Goal: Information Seeking & Learning: Learn about a topic

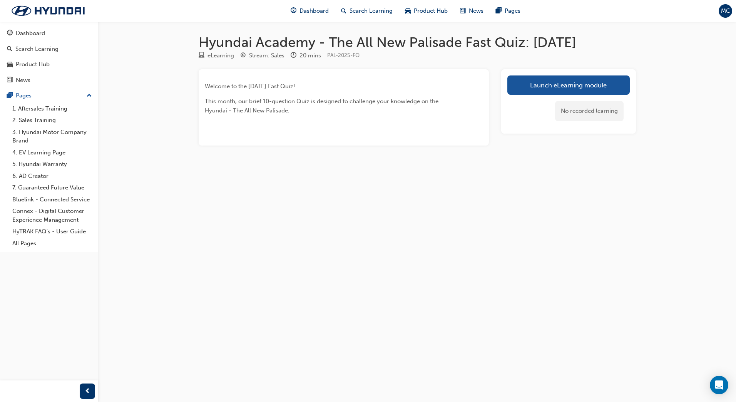
click at [576, 88] on link "Launch eLearning module" at bounding box center [568, 84] width 122 height 19
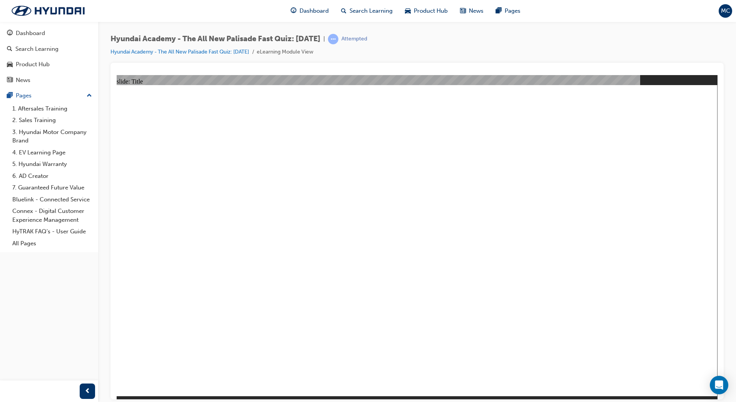
drag, startPoint x: 206, startPoint y: 267, endPoint x: 199, endPoint y: 288, distance: 21.7
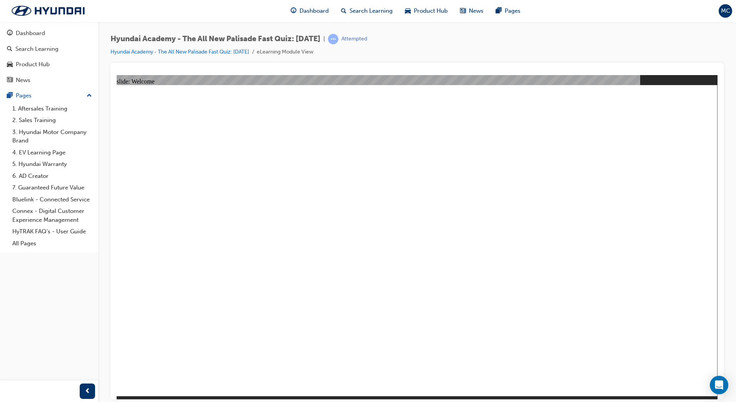
radio input "true"
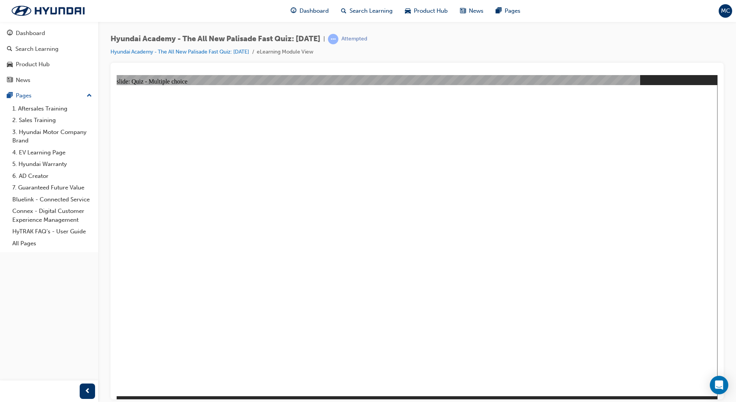
drag, startPoint x: 551, startPoint y: 203, endPoint x: 562, endPoint y: 199, distance: 11.9
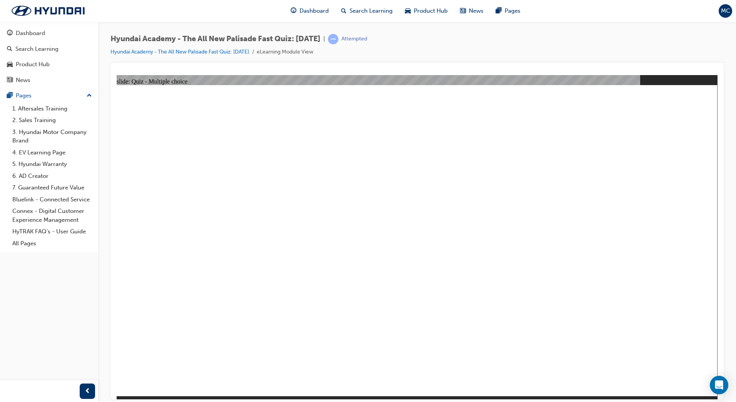
radio input "true"
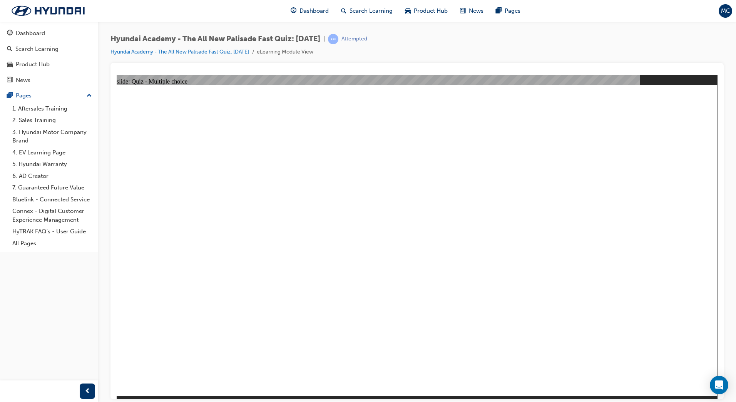
radio input "true"
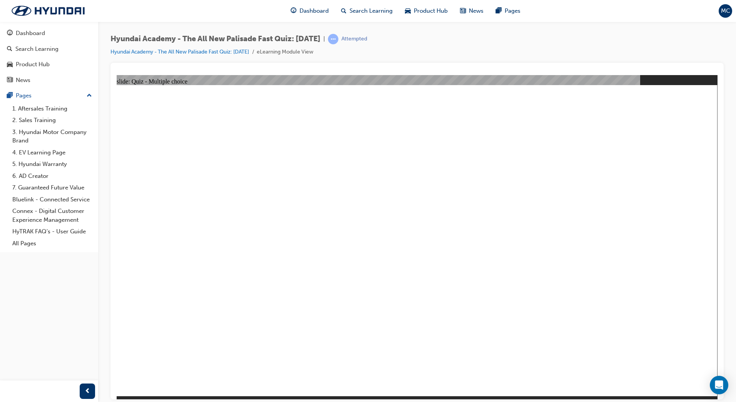
checkbox input "true"
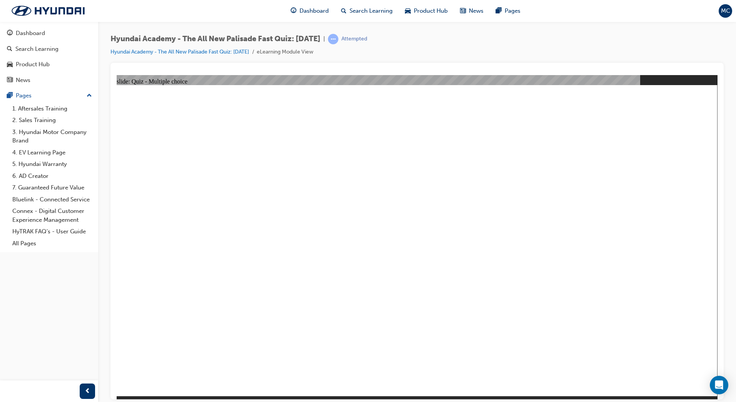
checkbox input "true"
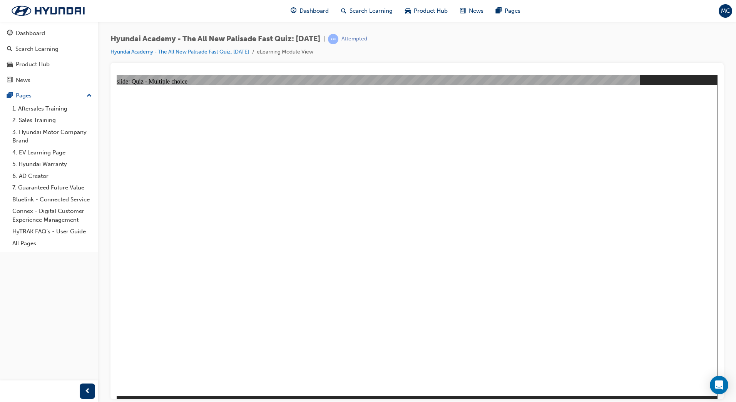
radio input "true"
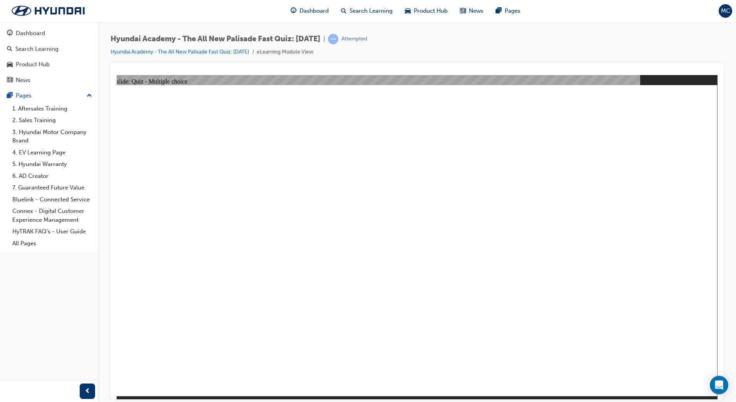
radio input "true"
checkbox input "true"
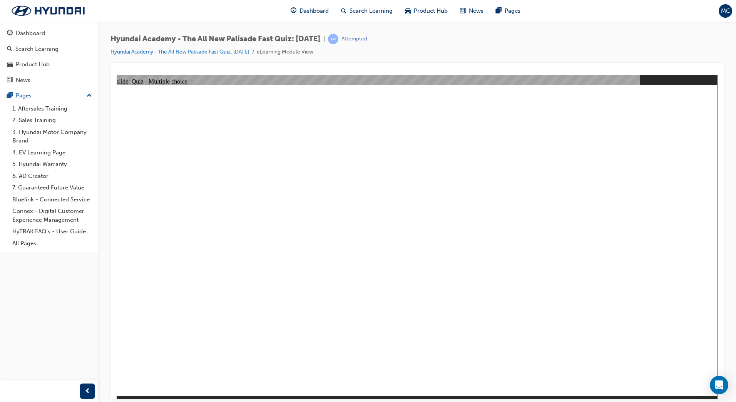
checkbox input "true"
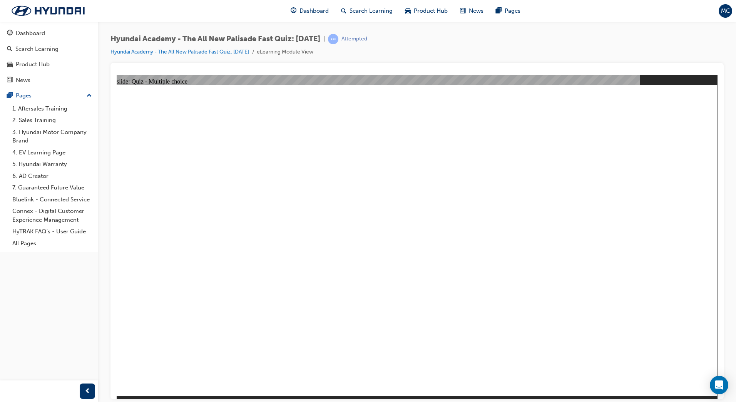
checkbox input "true"
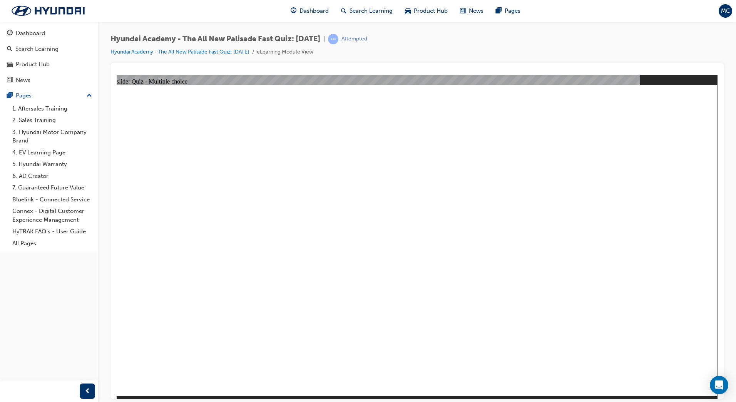
radio input "false"
radio input "true"
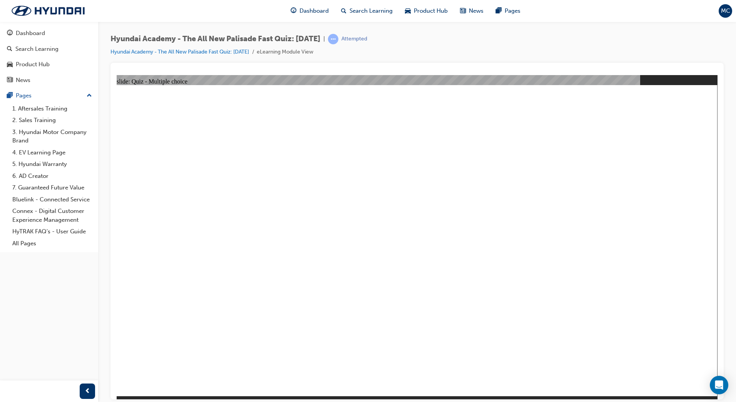
drag, startPoint x: 369, startPoint y: 231, endPoint x: 371, endPoint y: 246, distance: 15.1
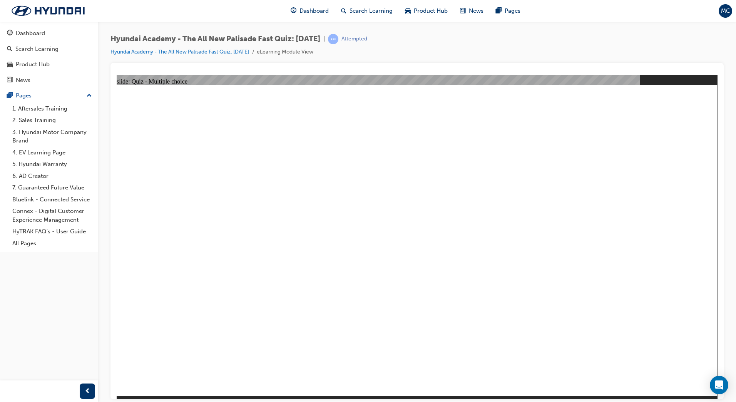
radio input "true"
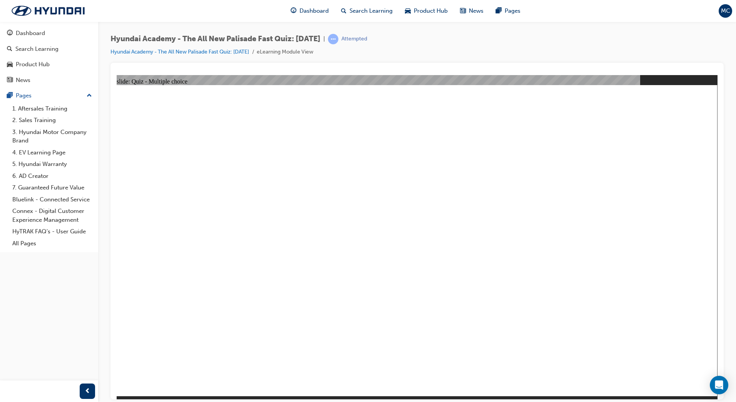
radio input "true"
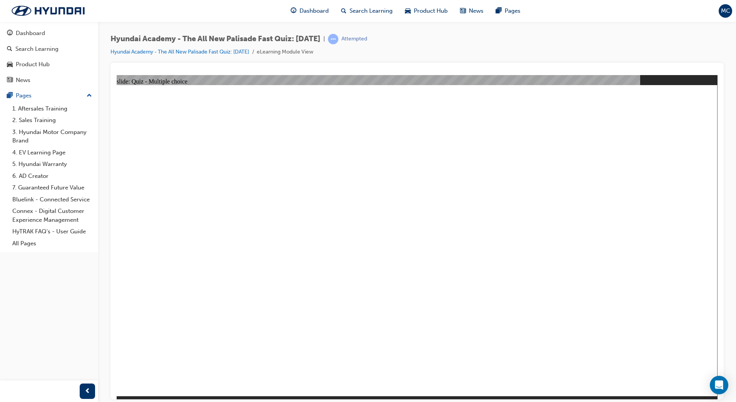
radio input "true"
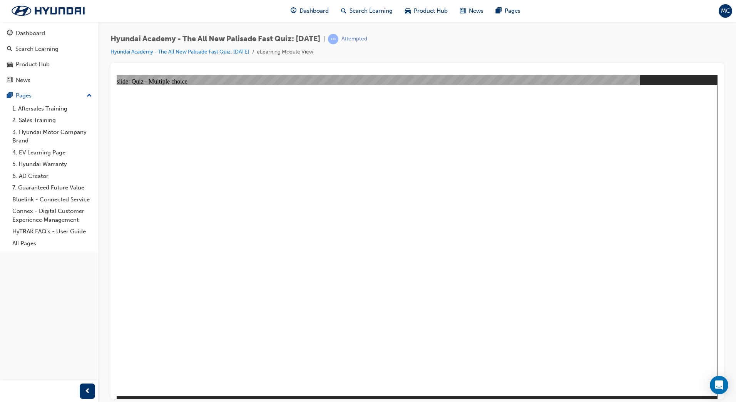
checkbox input "true"
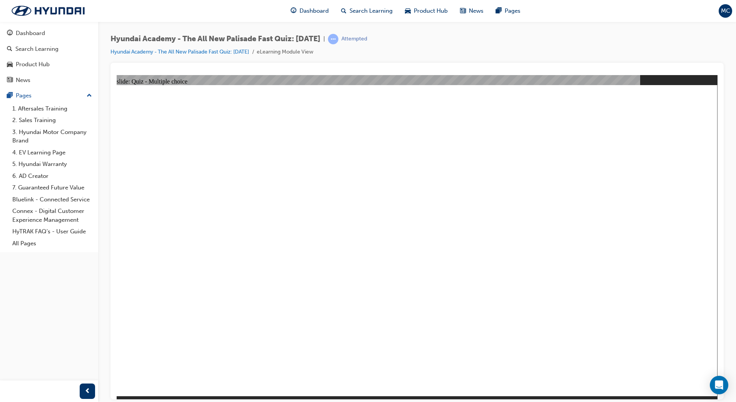
drag, startPoint x: 384, startPoint y: 353, endPoint x: 389, endPoint y: 363, distance: 11.2
checkbox input "true"
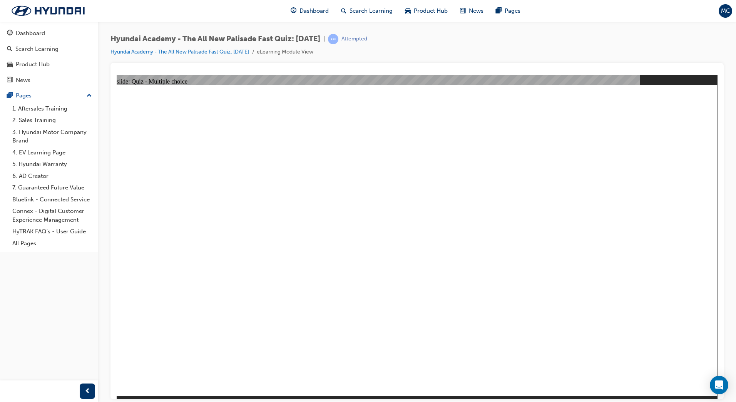
radio input "true"
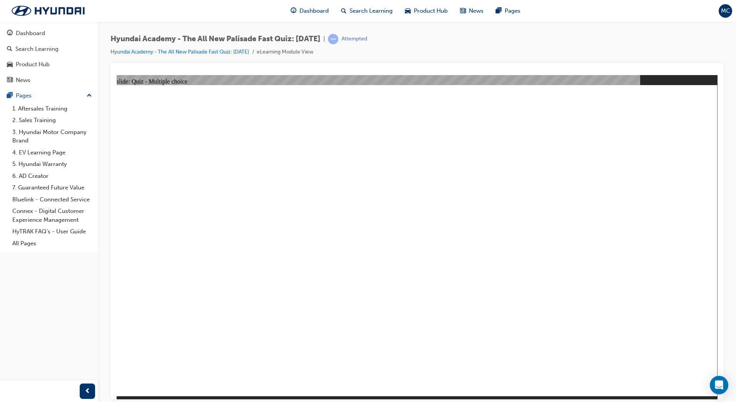
radio input "true"
drag, startPoint x: 435, startPoint y: 301, endPoint x: 433, endPoint y: 296, distance: 5.5
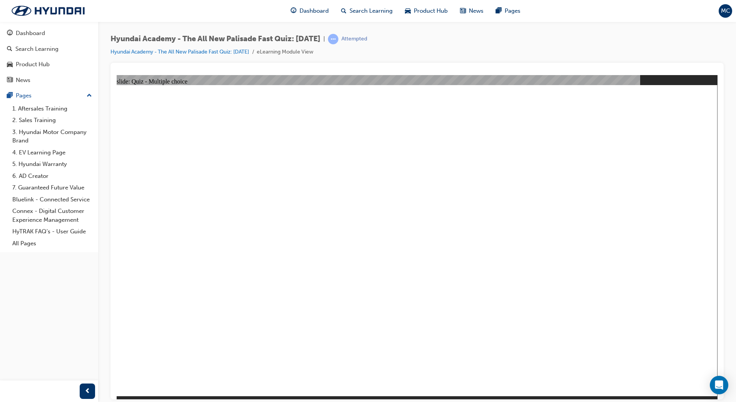
checkbox input "true"
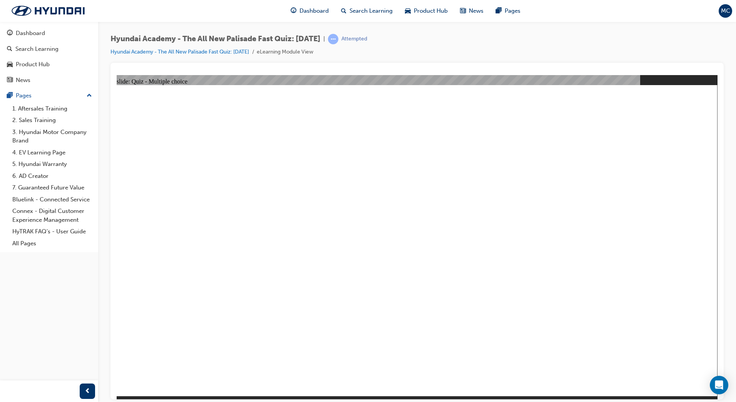
checkbox input "true"
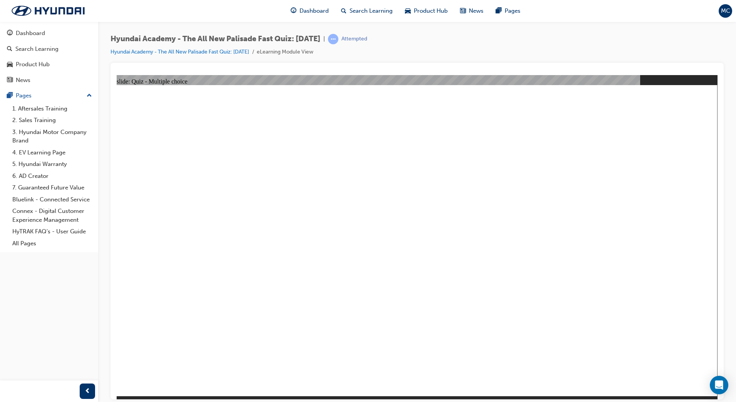
radio input "true"
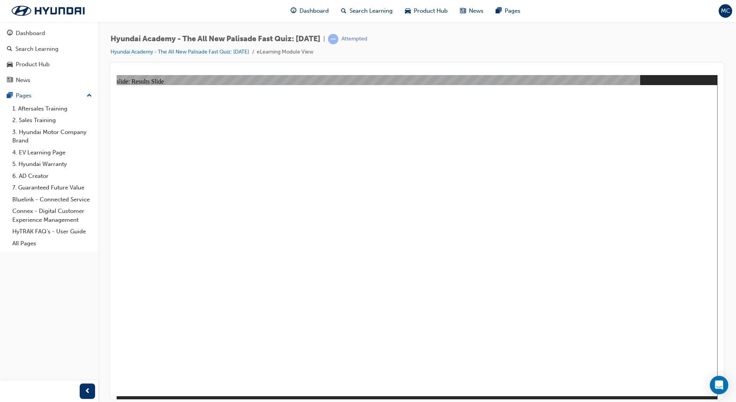
radio input "true"
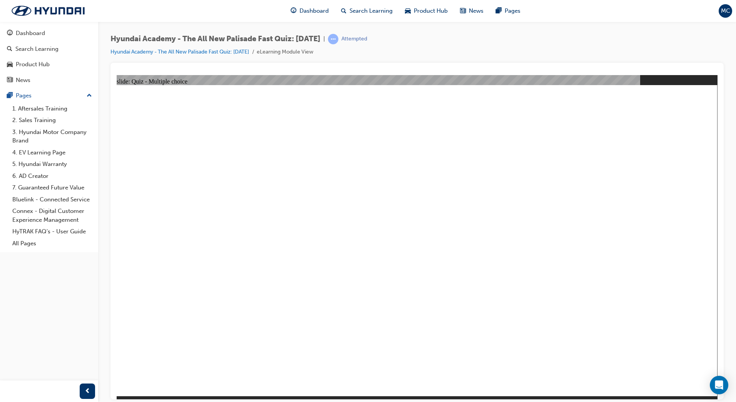
radio input "true"
drag, startPoint x: 675, startPoint y: 374, endPoint x: 672, endPoint y: 360, distance: 14.1
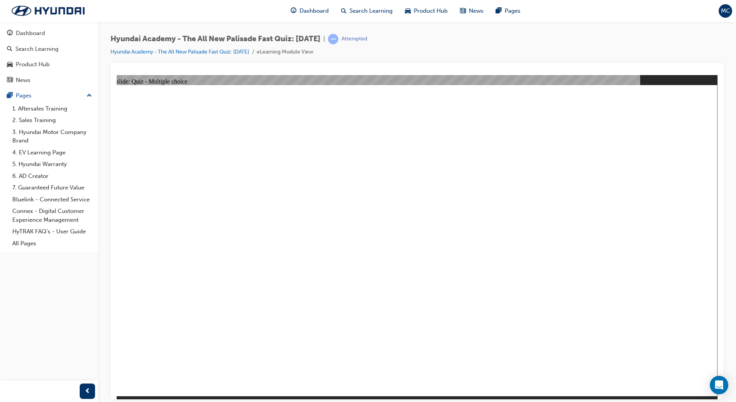
radio input "true"
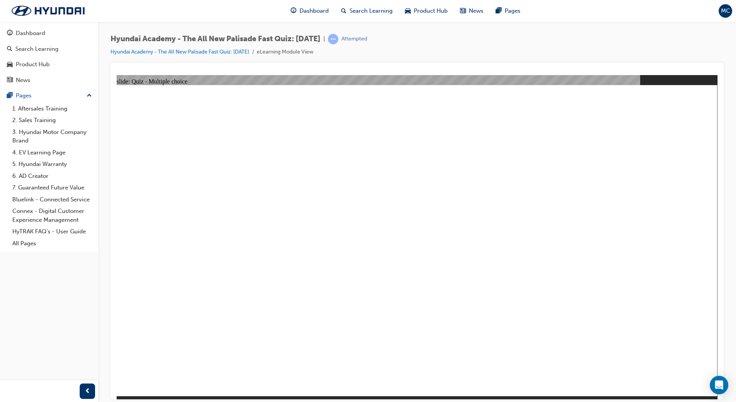
radio input "true"
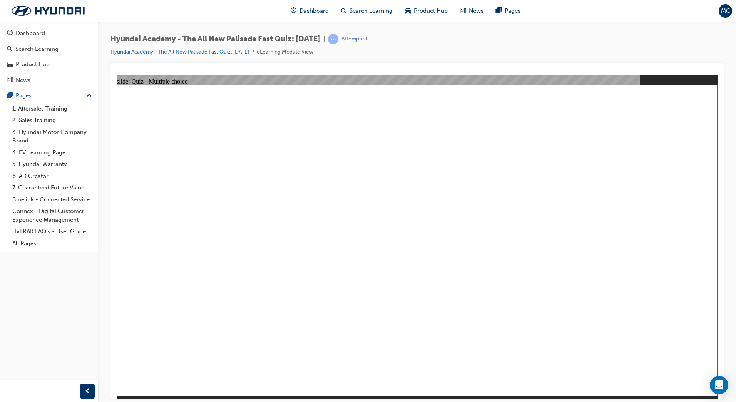
checkbox input "true"
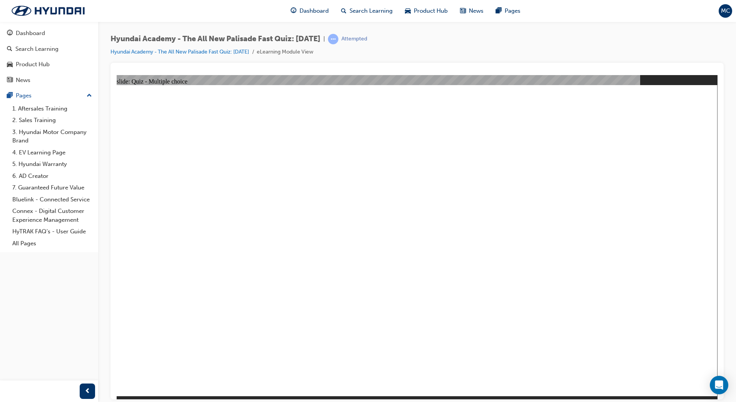
checkbox input "true"
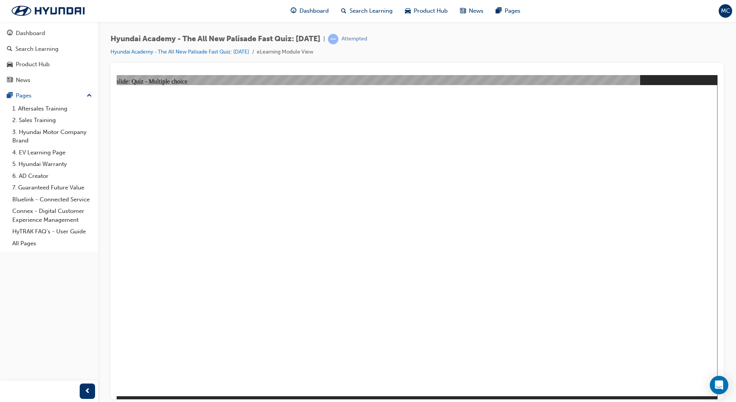
radio input "true"
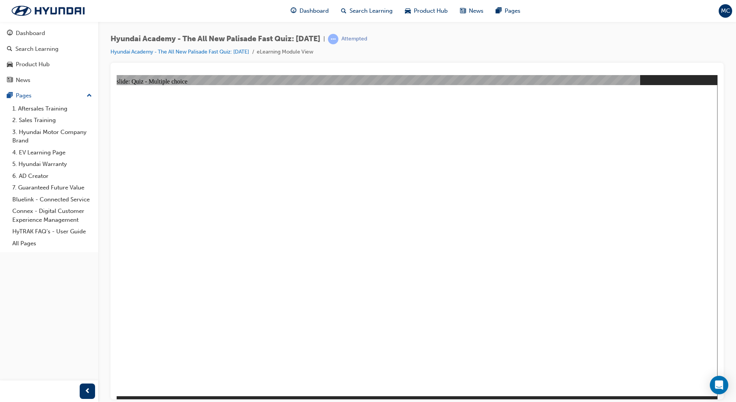
checkbox input "true"
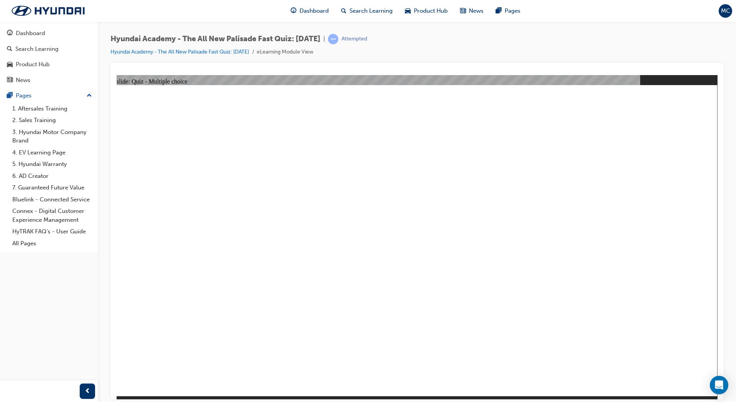
checkbox input "true"
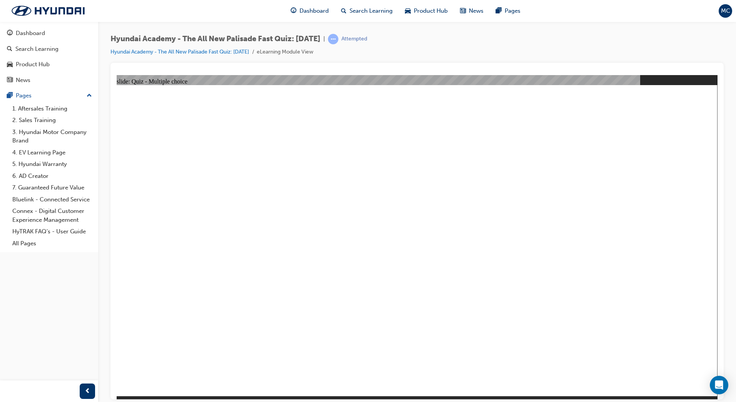
checkbox input "true"
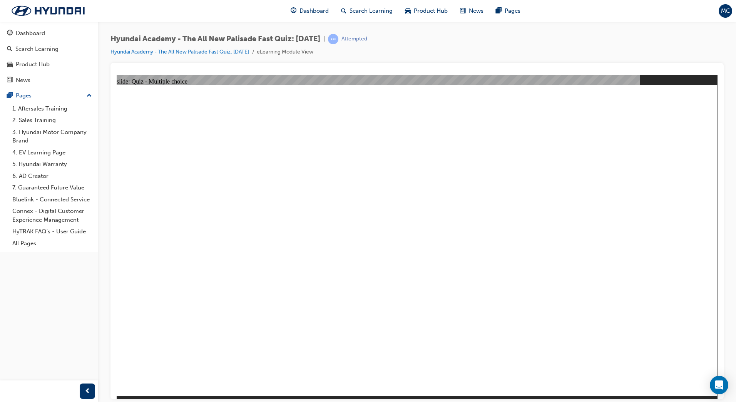
radio input "true"
click at [90, 390] on div "button" at bounding box center [87, 390] width 15 height 15
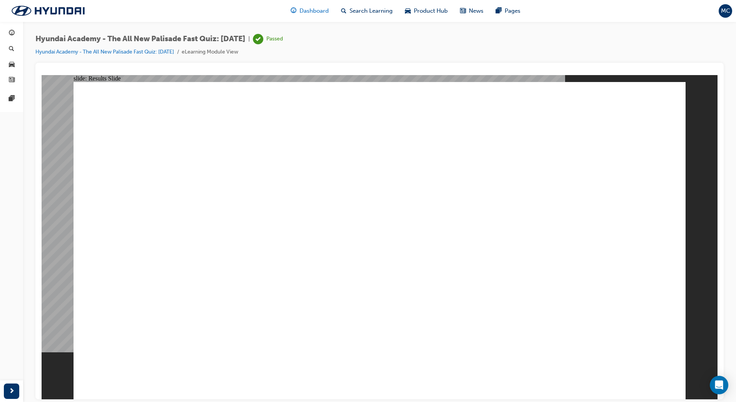
drag, startPoint x: 317, startPoint y: 6, endPoint x: 375, endPoint y: 20, distance: 59.1
click at [318, 6] on div "Dashboard" at bounding box center [309, 11] width 50 height 16
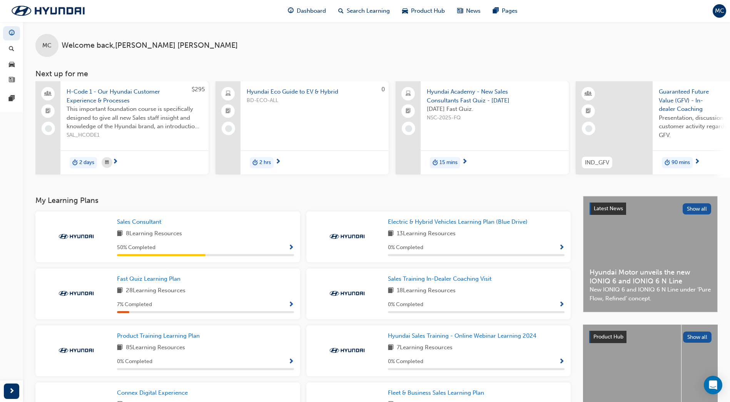
click at [215, 247] on div "50 % Completed" at bounding box center [205, 248] width 177 height 10
click at [149, 225] on span "Sales Consultant" at bounding box center [139, 221] width 44 height 7
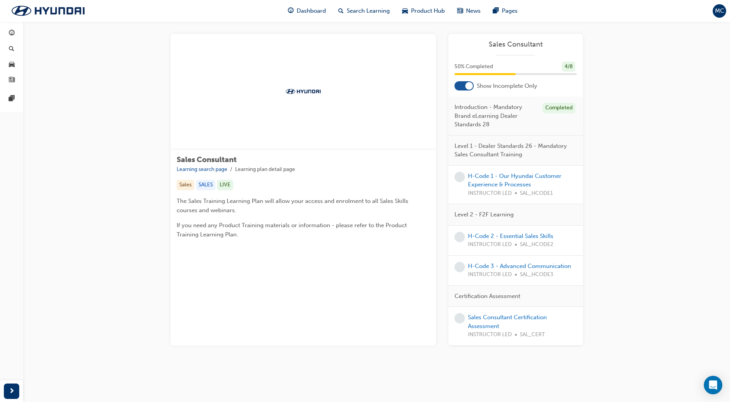
scroll to position [71, 0]
click at [514, 172] on link "H-Code 1 - Our Hyundai Customer Experience & Processes" at bounding box center [515, 180] width 94 height 16
